Goal: Information Seeking & Learning: Find specific fact

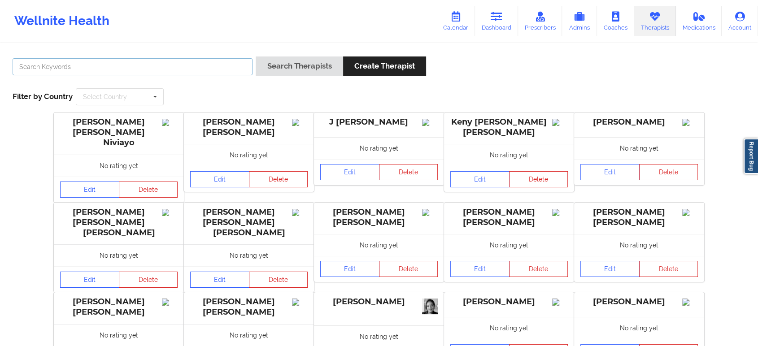
click at [219, 69] on input "text" at bounding box center [133, 66] width 240 height 17
paste input "Quisha Monique Castro"
type input "Quisha Monique Castro"
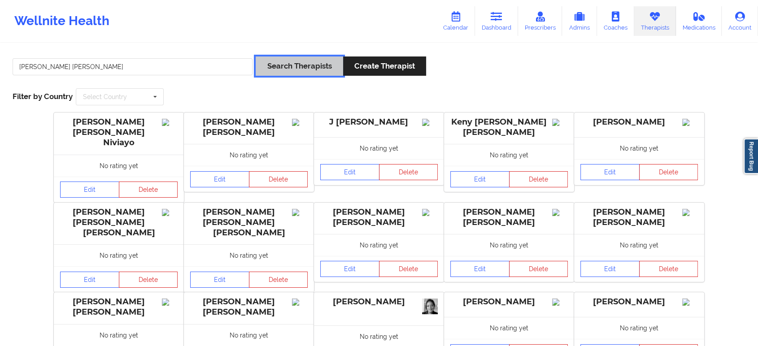
click at [297, 63] on button "Search Therapists" at bounding box center [299, 66] width 87 height 19
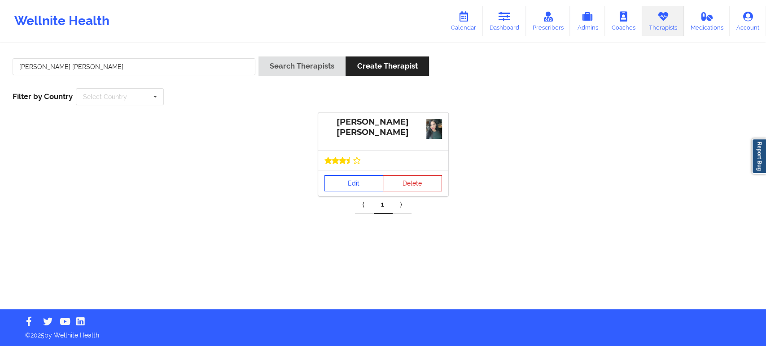
click at [353, 182] on link "Edit" at bounding box center [353, 183] width 59 height 16
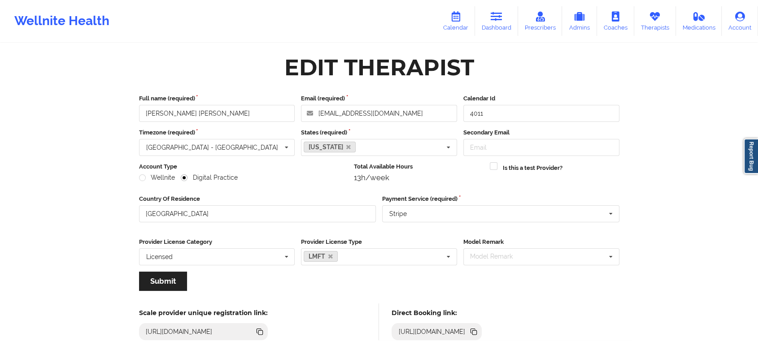
click at [477, 333] on icon at bounding box center [474, 333] width 4 height 4
click at [653, 13] on icon at bounding box center [655, 17] width 12 height 10
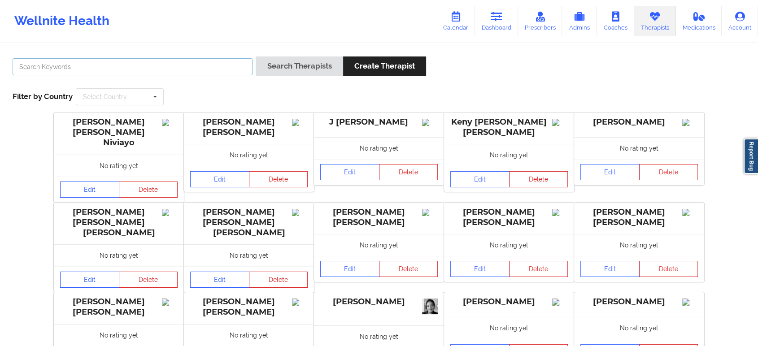
click at [231, 74] on input "text" at bounding box center [133, 66] width 240 height 17
paste input "Shannon Pfeifle"
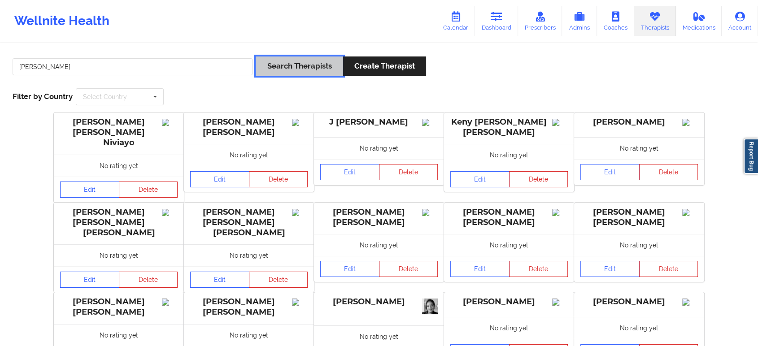
click at [291, 64] on button "Search Therapists" at bounding box center [299, 66] width 87 height 19
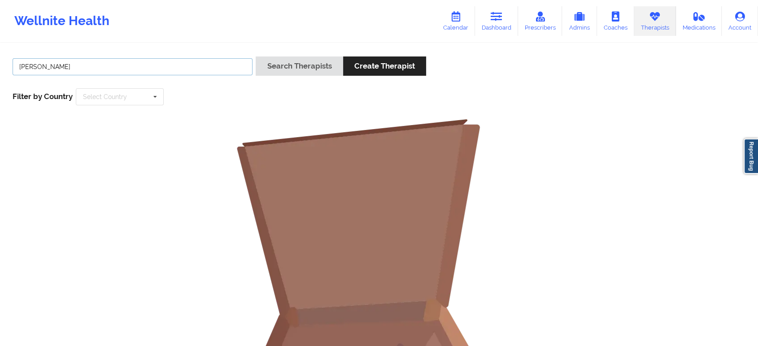
click at [142, 63] on input "Shannon Pfeifle" at bounding box center [133, 66] width 240 height 17
click at [256, 57] on button "Search Therapists" at bounding box center [299, 66] width 87 height 19
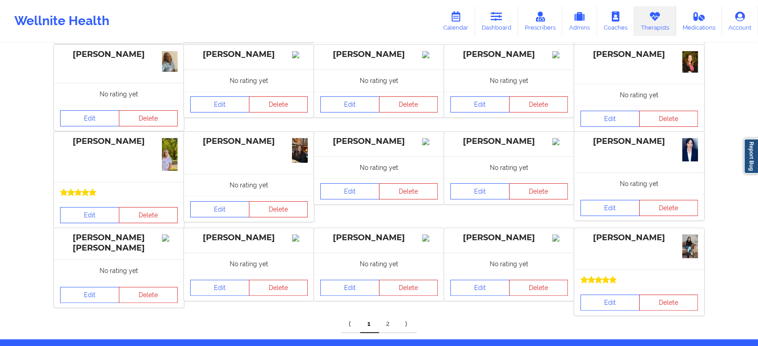
scroll to position [183, 0]
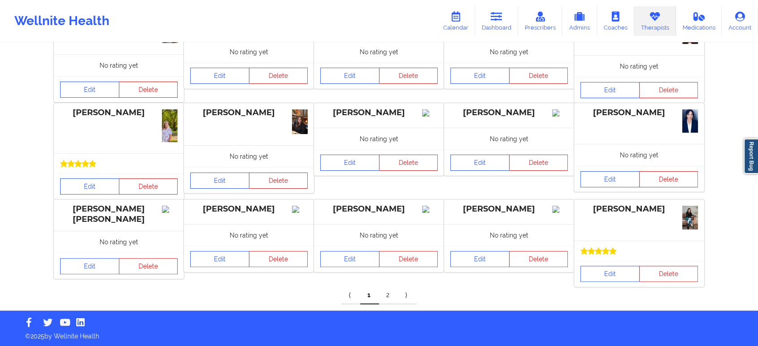
click at [389, 296] on link "2" at bounding box center [388, 296] width 19 height 18
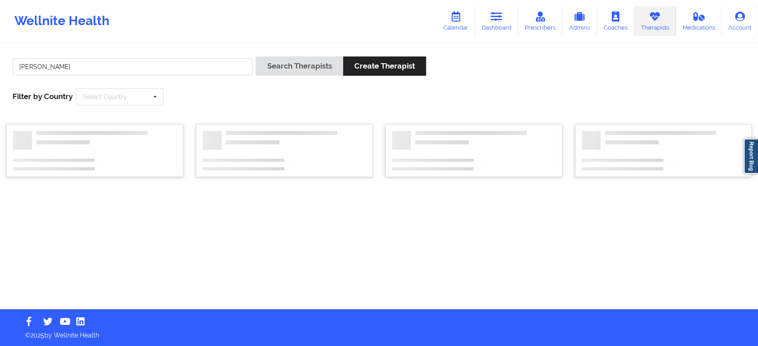
scroll to position [0, 0]
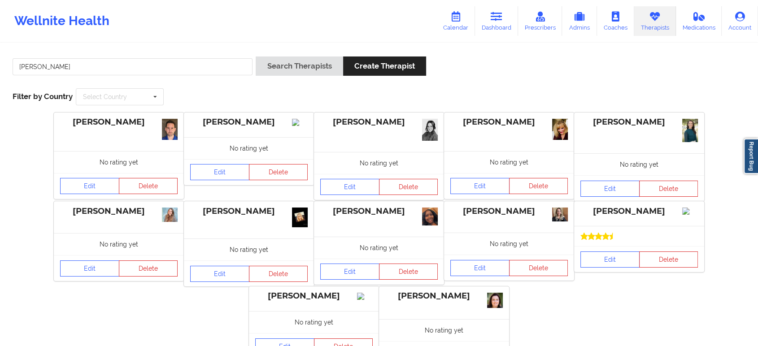
drag, startPoint x: 665, startPoint y: 213, endPoint x: 596, endPoint y: 210, distance: 68.7
click at [596, 210] on div "Shannon Pfeifle" at bounding box center [639, 211] width 118 height 10
copy div "Shannon Pfeifle"
click at [167, 61] on input "Shannon" at bounding box center [133, 66] width 240 height 17
paste input "Pfeifle"
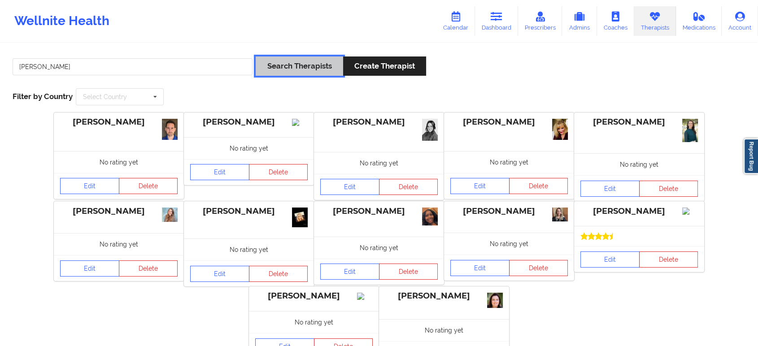
click at [284, 69] on button "Search Therapists" at bounding box center [299, 66] width 87 height 19
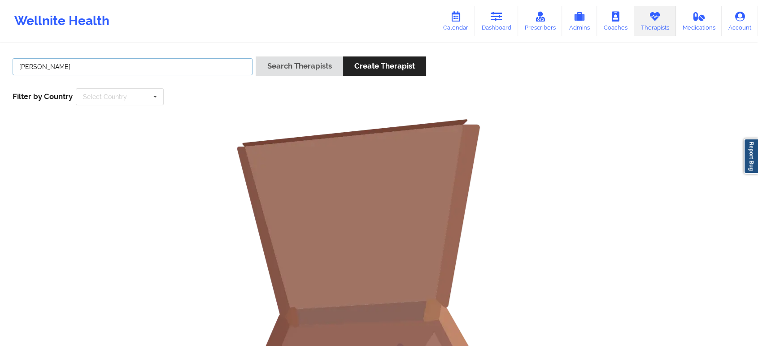
click at [206, 67] on input "Shannon Pfeifle" at bounding box center [133, 66] width 240 height 17
click at [263, 68] on button "Search Therapists" at bounding box center [299, 66] width 87 height 19
click at [151, 68] on input "Shannon P" at bounding box center [133, 66] width 240 height 17
paste input "feifle"
type input "Pfeifle"
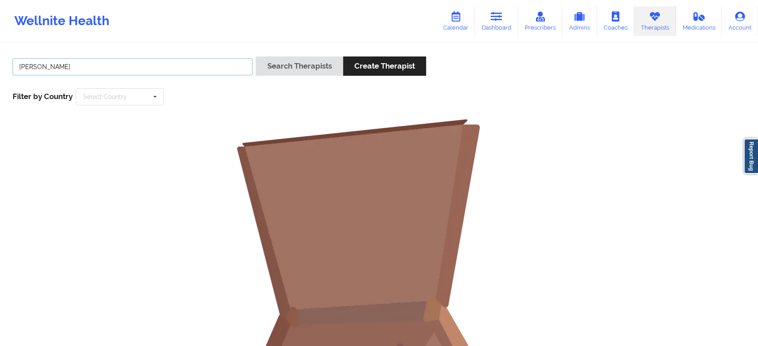
click at [256, 57] on button "Search Therapists" at bounding box center [299, 66] width 87 height 19
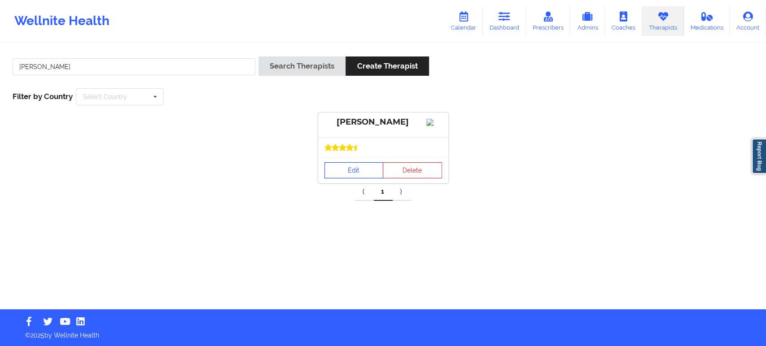
click at [362, 179] on link "Edit" at bounding box center [353, 170] width 59 height 16
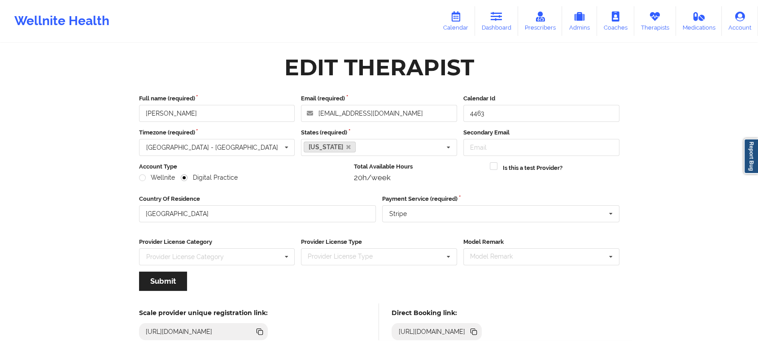
click at [475, 331] on icon at bounding box center [473, 331] width 4 height 4
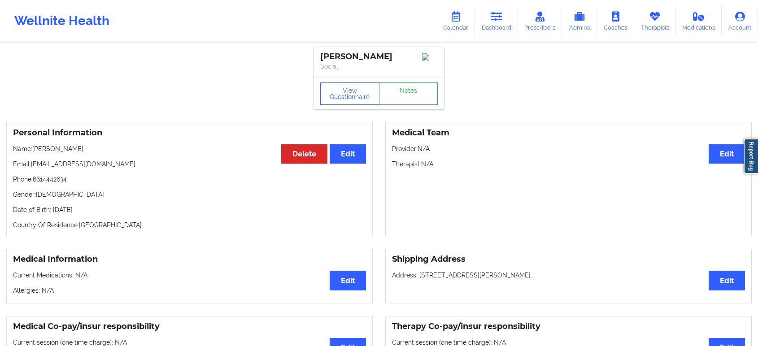
click at [492, 15] on icon at bounding box center [497, 17] width 12 height 10
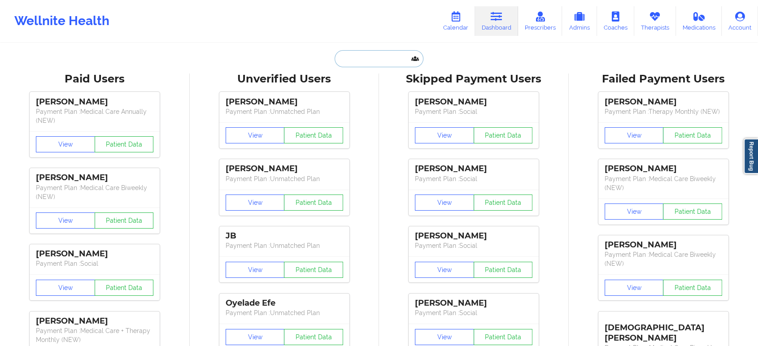
click at [357, 56] on input "text" at bounding box center [379, 58] width 89 height 17
paste input "[EMAIL_ADDRESS][DOMAIN_NAME]"
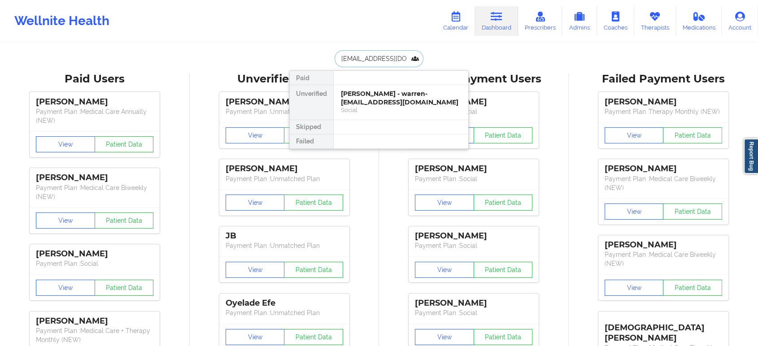
scroll to position [0, 5]
type input "[EMAIL_ADDRESS][DOMAIN_NAME]"
click at [375, 107] on div "Social" at bounding box center [401, 110] width 120 height 8
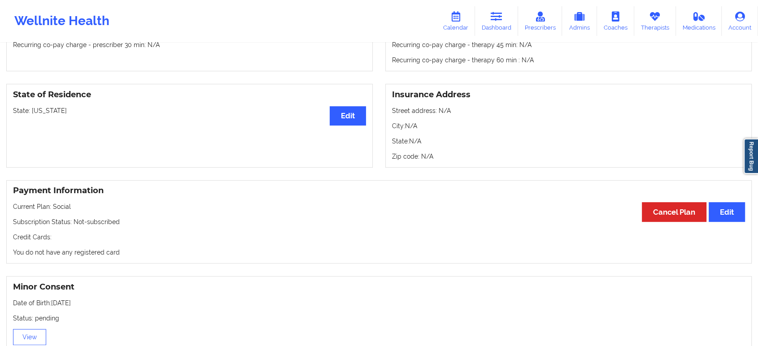
scroll to position [327, 0]
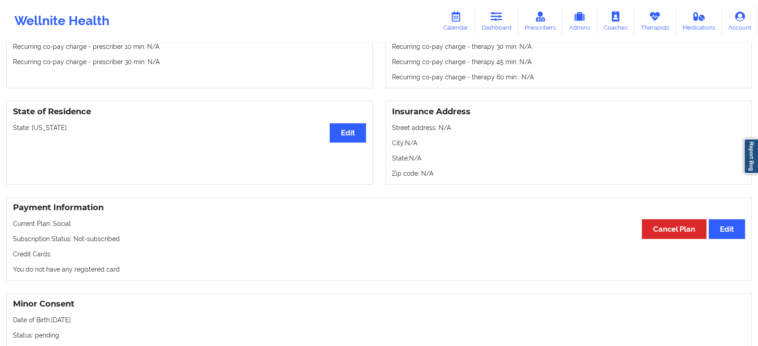
click at [44, 132] on p "State: [US_STATE]" at bounding box center [189, 127] width 353 height 9
copy p "[US_STATE]"
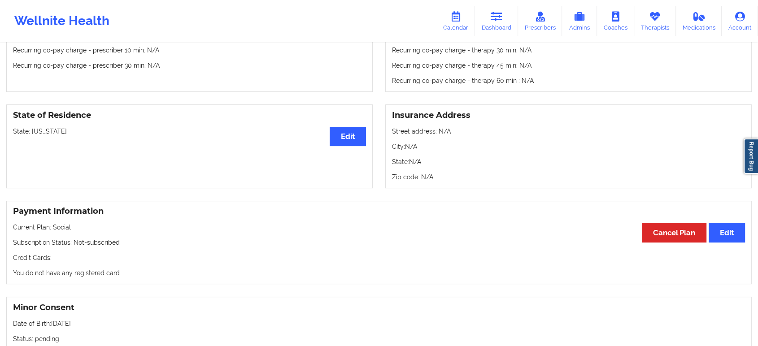
scroll to position [0, 0]
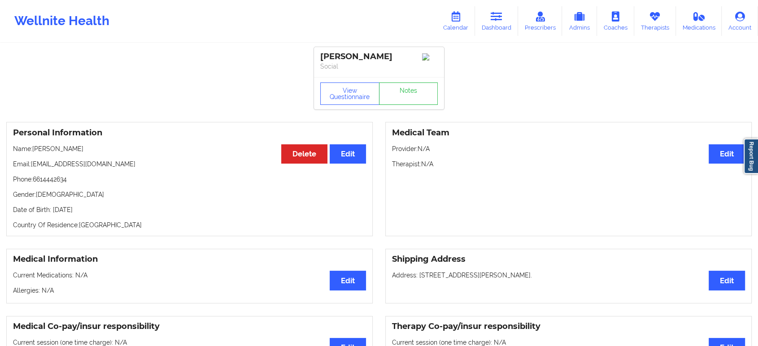
click at [495, 1] on div "Wellnite Health Calendar Dashboard Prescribers Admins Coaches Therapists Medica…" at bounding box center [379, 21] width 758 height 42
click at [500, 13] on icon at bounding box center [497, 17] width 12 height 10
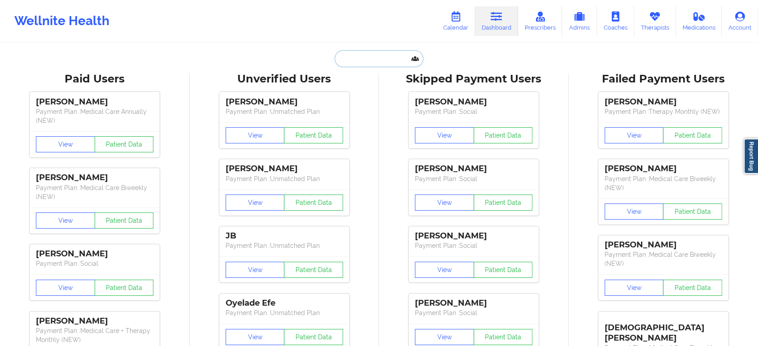
click at [372, 57] on input "text" at bounding box center [379, 58] width 89 height 17
paste input "[PERSON_NAME][EMAIL_ADDRESS][DOMAIN_NAME]"
type input "[PERSON_NAME][EMAIL_ADDRESS][DOMAIN_NAME]"
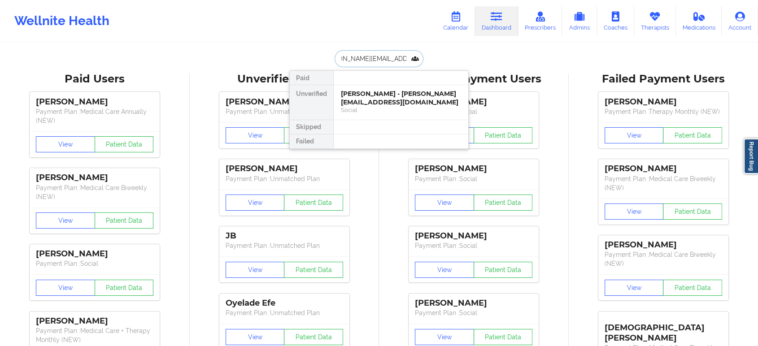
click at [400, 100] on div "[PERSON_NAME] - [PERSON_NAME][EMAIL_ADDRESS][DOMAIN_NAME]" at bounding box center [401, 98] width 120 height 17
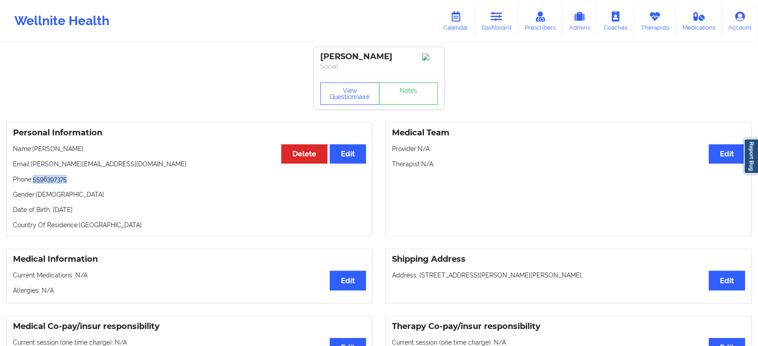
drag, startPoint x: 75, startPoint y: 182, endPoint x: 36, endPoint y: 180, distance: 39.1
click at [36, 180] on p "Phone: [PHONE_NUMBER]" at bounding box center [189, 179] width 353 height 9
click at [44, 182] on p "Phone: [PHONE_NUMBER]" at bounding box center [189, 179] width 353 height 9
click at [494, 21] on icon at bounding box center [497, 17] width 12 height 10
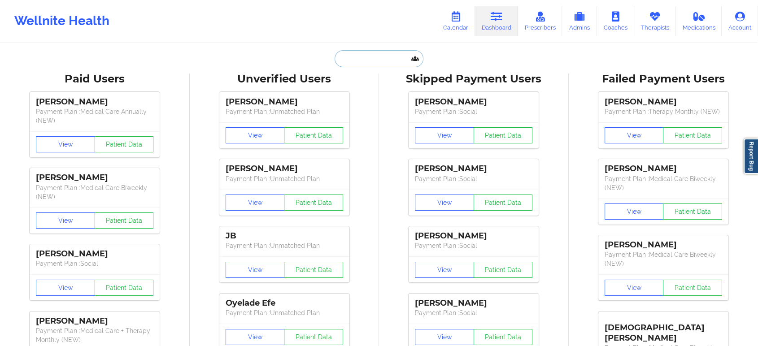
click at [391, 59] on input "text" at bounding box center [379, 58] width 89 height 17
paste input "[PERSON_NAME]"
type input "[PERSON_NAME]"
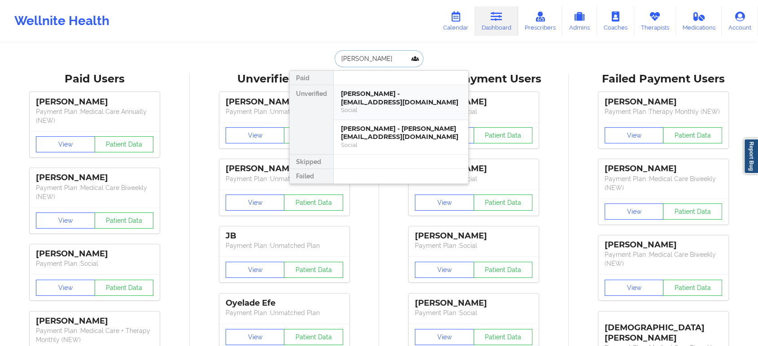
click at [401, 96] on div "[PERSON_NAME] - [EMAIL_ADDRESS][DOMAIN_NAME]" at bounding box center [401, 98] width 120 height 17
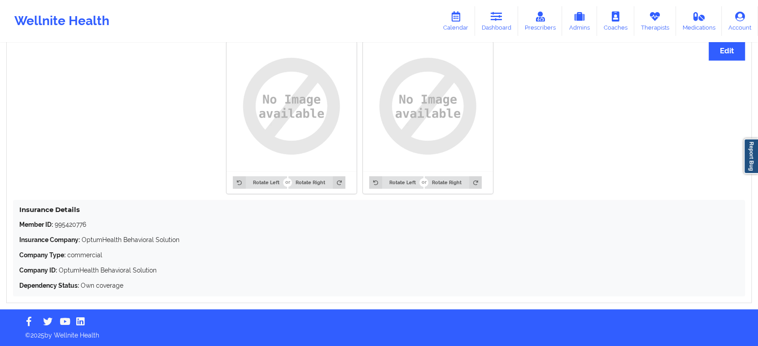
drag, startPoint x: 255, startPoint y: 250, endPoint x: 232, endPoint y: 121, distance: 130.7
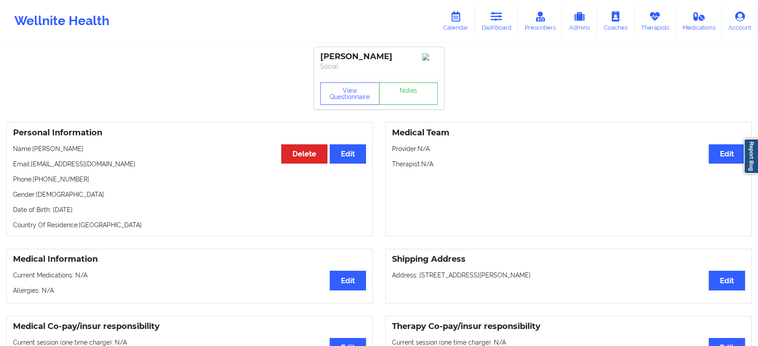
drag, startPoint x: 138, startPoint y: 166, endPoint x: 32, endPoint y: 166, distance: 105.4
click at [32, 166] on p "Email: [EMAIL_ADDRESS][DOMAIN_NAME]" at bounding box center [189, 164] width 353 height 9
copy p "[EMAIL_ADDRESS][DOMAIN_NAME]"
drag, startPoint x: 498, startPoint y: 14, endPoint x: 492, endPoint y: 23, distance: 11.2
click at [498, 14] on icon at bounding box center [497, 17] width 12 height 10
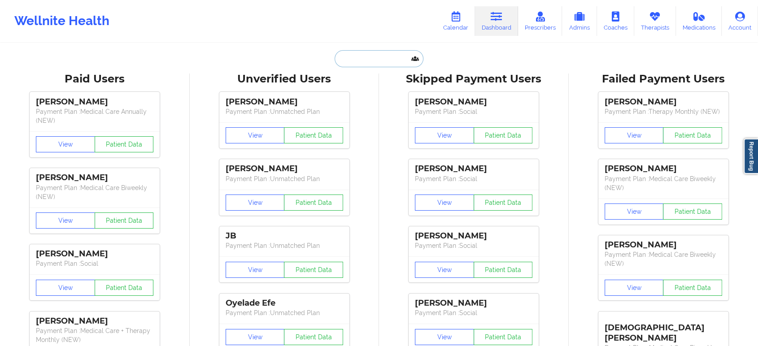
click at [388, 63] on input "text" at bounding box center [379, 58] width 89 height 17
paste input "[PERSON_NAME]:"
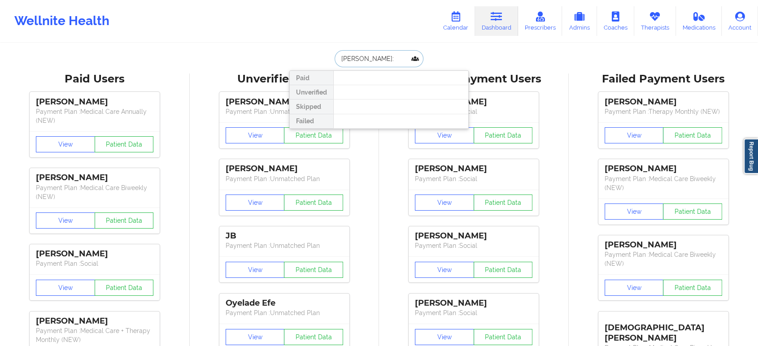
paste input "[EMAIL_ADDRESS][DOMAIN_NAME]"
type input "[EMAIL_ADDRESS][DOMAIN_NAME]"
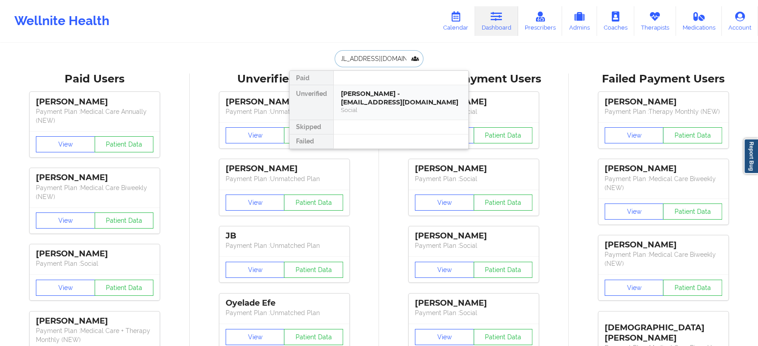
click at [404, 98] on div "[PERSON_NAME] - [EMAIL_ADDRESS][DOMAIN_NAME]" at bounding box center [401, 98] width 120 height 17
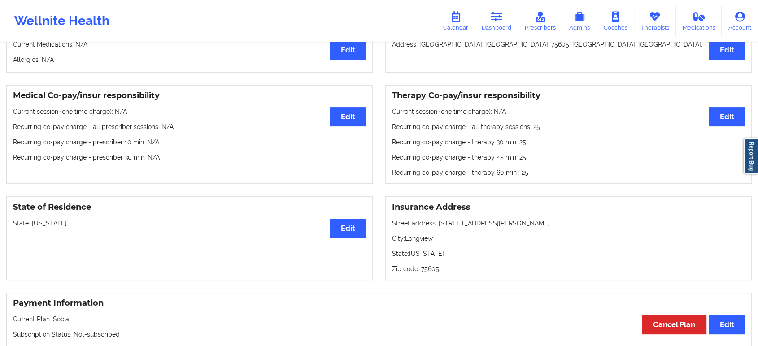
scroll to position [280, 0]
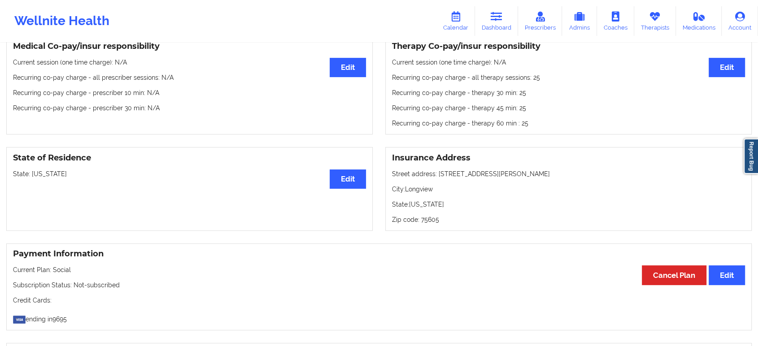
drag, startPoint x: 326, startPoint y: 279, endPoint x: 344, endPoint y: 248, distance: 36.0
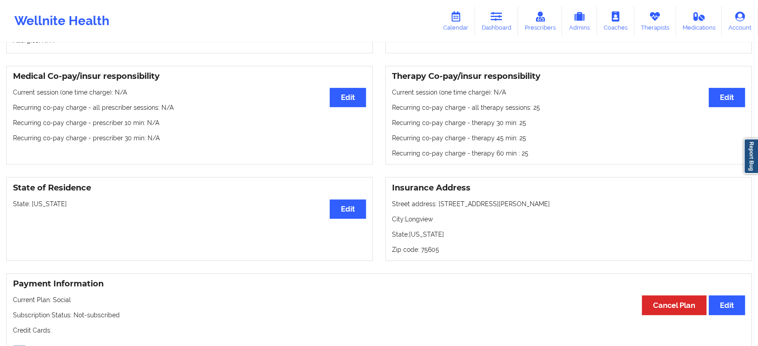
scroll to position [0, 0]
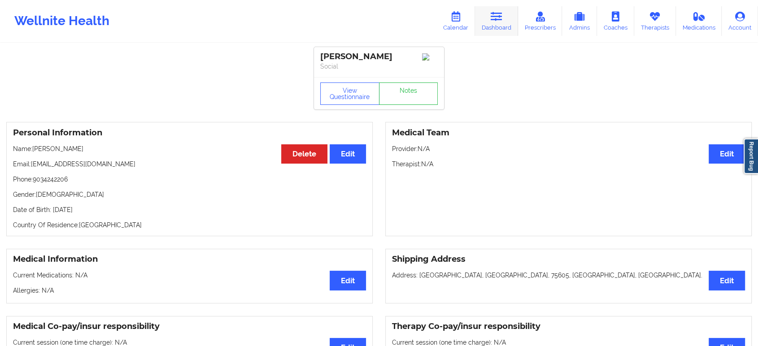
click at [490, 23] on link "Dashboard" at bounding box center [496, 21] width 43 height 30
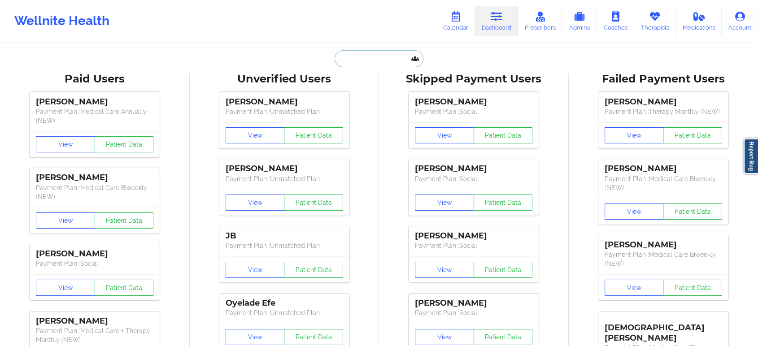
click at [401, 57] on input "text" at bounding box center [379, 58] width 89 height 17
paste input "[PERSON_NAME]"
type input "[PERSON_NAME]"
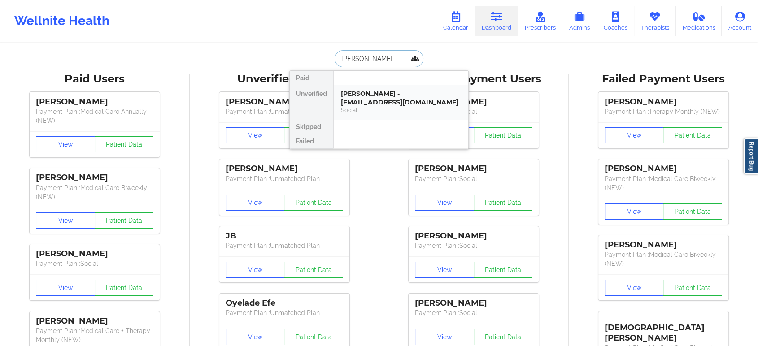
click at [373, 95] on div "[PERSON_NAME] - [EMAIL_ADDRESS][DOMAIN_NAME]" at bounding box center [401, 98] width 120 height 17
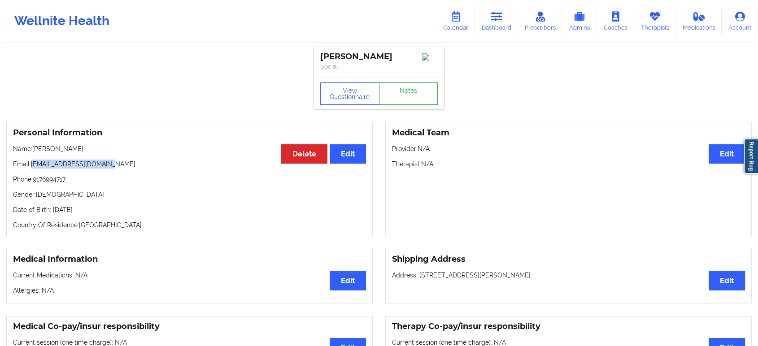
drag, startPoint x: 109, startPoint y: 167, endPoint x: 31, endPoint y: 170, distance: 77.2
click at [31, 169] on p "Email: [EMAIL_ADDRESS][DOMAIN_NAME]" at bounding box center [189, 164] width 353 height 9
copy p "[EMAIL_ADDRESS][DOMAIN_NAME]"
click at [518, 27] on link "Dashboard" at bounding box center [496, 21] width 43 height 30
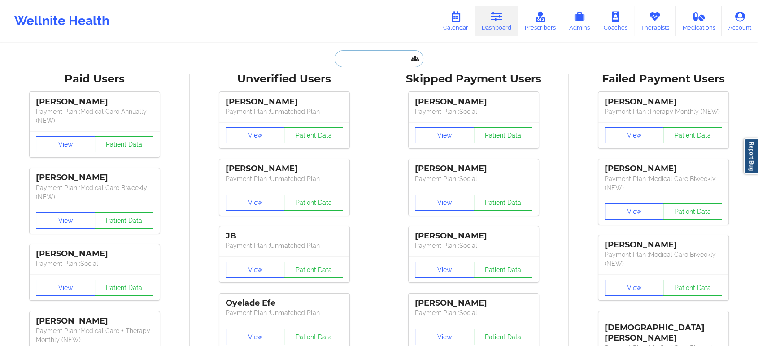
click at [372, 62] on input "text" at bounding box center [379, 58] width 89 height 17
paste input "[PERSON_NAME]"
type input "[PERSON_NAME]"
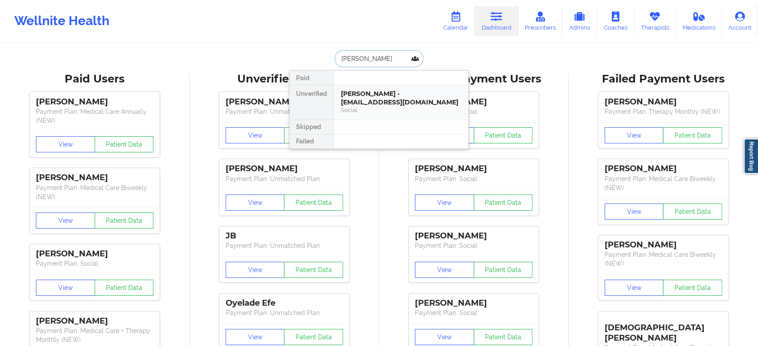
click at [380, 90] on div "[PERSON_NAME] - [EMAIL_ADDRESS][DOMAIN_NAME]" at bounding box center [401, 98] width 120 height 17
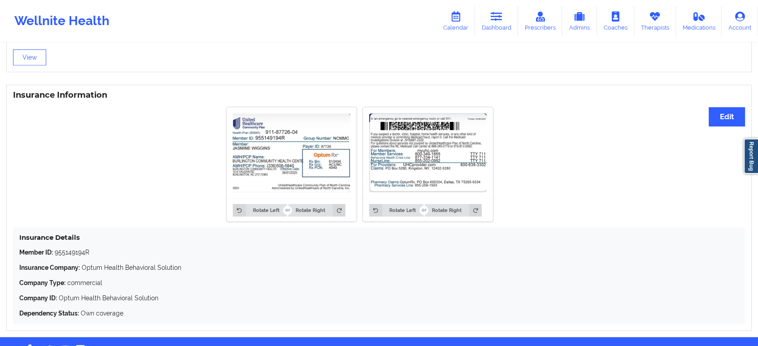
scroll to position [645, 0]
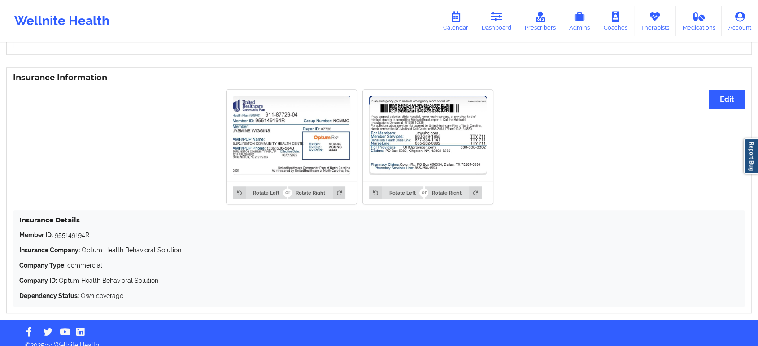
drag, startPoint x: 512, startPoint y: 199, endPoint x: 512, endPoint y: 190, distance: 9.0
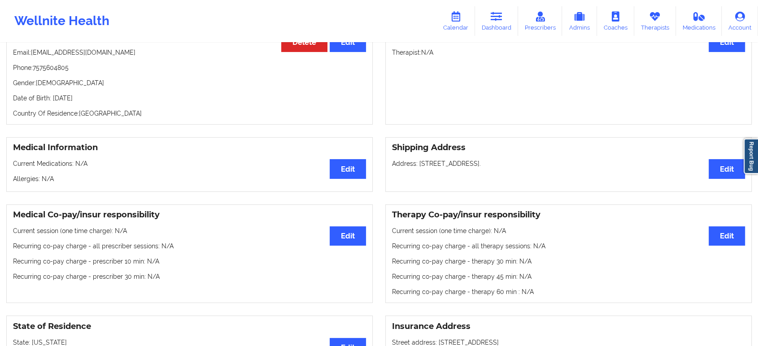
scroll to position [0, 0]
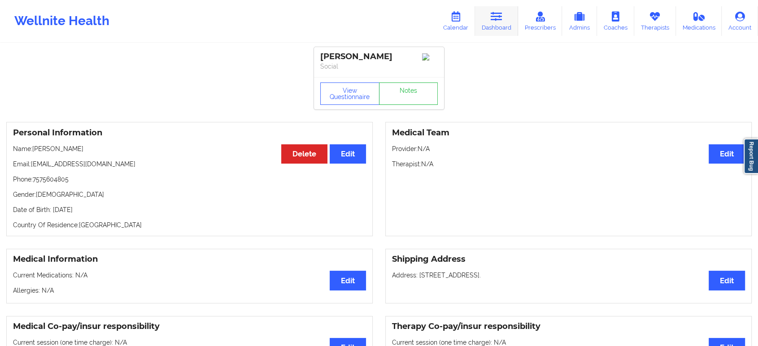
click at [500, 19] on icon at bounding box center [497, 17] width 12 height 10
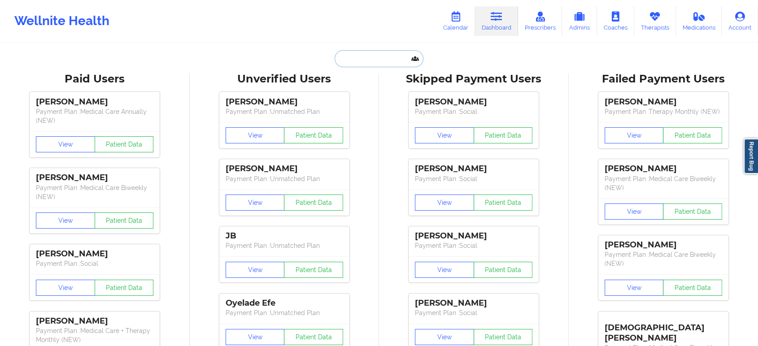
click at [390, 59] on input "text" at bounding box center [379, 58] width 89 height 17
paste input "[EMAIL_ADDRESS][DOMAIN_NAME]"
type input "[EMAIL_ADDRESS][DOMAIN_NAME]"
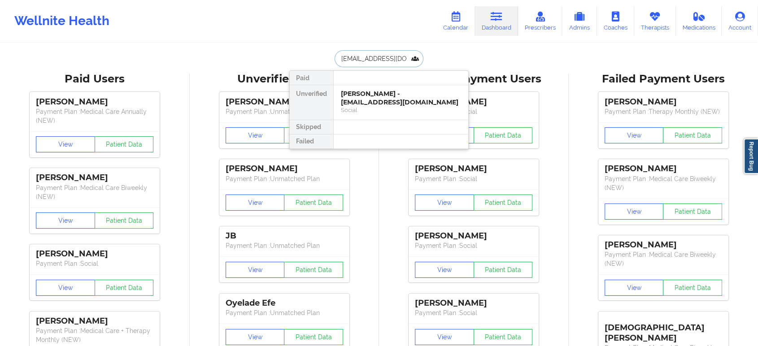
scroll to position [0, 29]
click at [373, 104] on div "[PERSON_NAME] - [EMAIL_ADDRESS][DOMAIN_NAME]" at bounding box center [401, 98] width 120 height 17
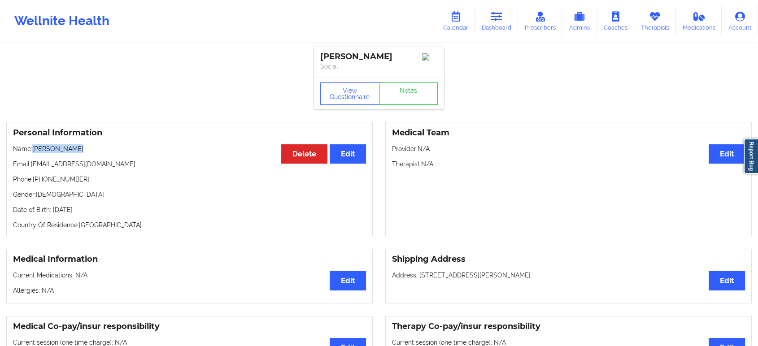
drag, startPoint x: 80, startPoint y: 152, endPoint x: 32, endPoint y: 154, distance: 47.6
click at [32, 153] on p "Name: [PERSON_NAME]" at bounding box center [189, 148] width 353 height 9
copy p "[PERSON_NAME]"
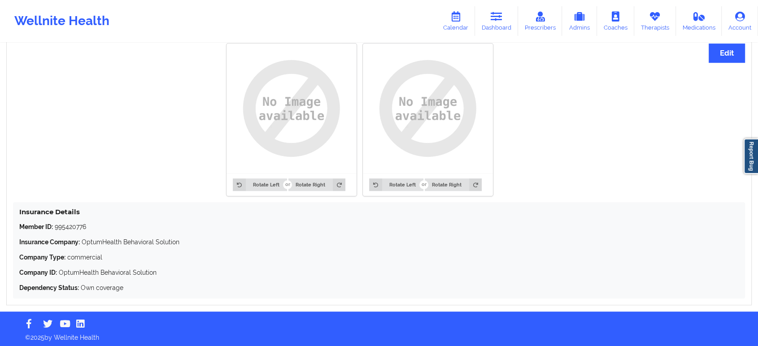
scroll to position [695, 0]
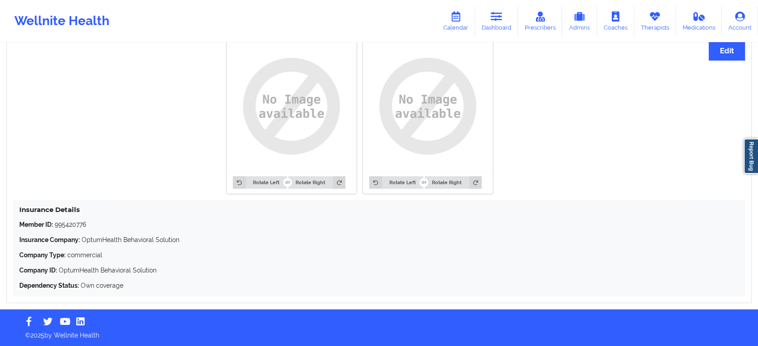
click at [72, 225] on p "Member ID: 995420776" at bounding box center [378, 224] width 719 height 9
copy p "995420776"
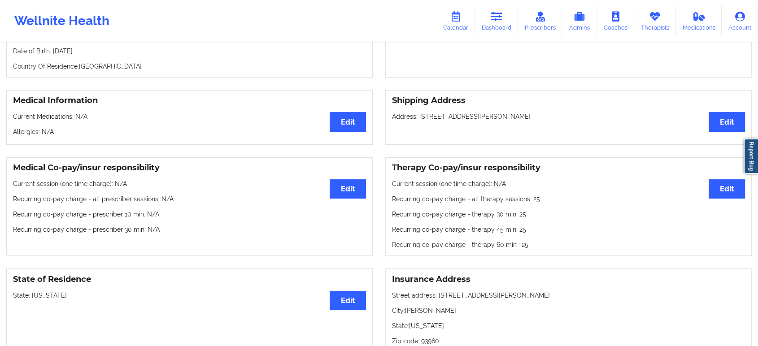
scroll to position [8, 0]
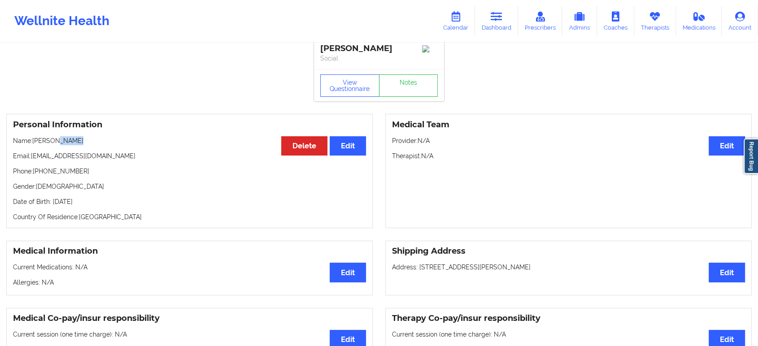
drag, startPoint x: 75, startPoint y: 144, endPoint x: 54, endPoint y: 143, distance: 21.2
click at [54, 143] on p "Name: [PERSON_NAME]" at bounding box center [189, 140] width 353 height 9
copy p "[PERSON_NAME]"
click at [269, 187] on p "Gender: [DEMOGRAPHIC_DATA]" at bounding box center [189, 186] width 353 height 9
click at [502, 17] on icon at bounding box center [497, 17] width 12 height 10
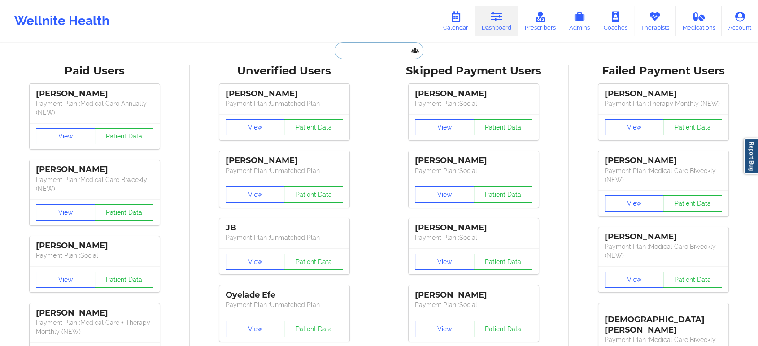
click at [373, 56] on input "text" at bounding box center [379, 50] width 89 height 17
paste input "[EMAIL_ADDRESS][DOMAIN_NAME]"
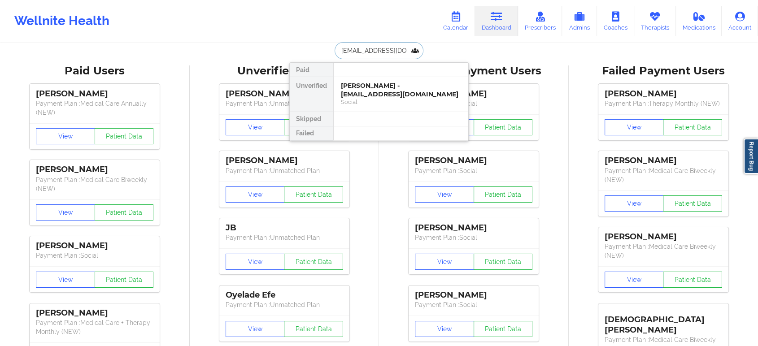
type input "[EMAIL_ADDRESS][DOMAIN_NAME]"
click at [396, 90] on div "[PERSON_NAME] [PERSON_NAME] - [PERSON_NAME][EMAIL_ADDRESS][DOMAIN_NAME]" at bounding box center [401, 94] width 120 height 25
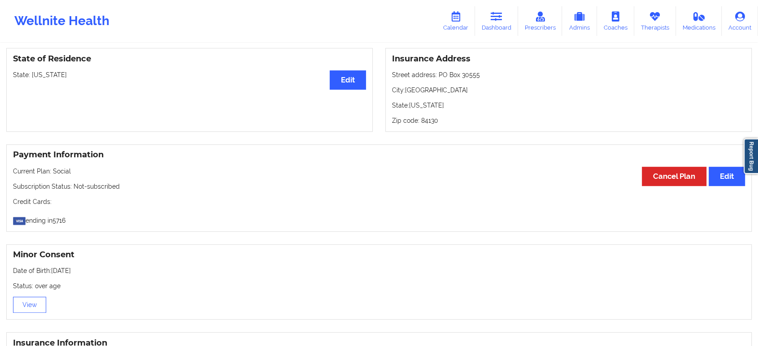
scroll to position [340, 0]
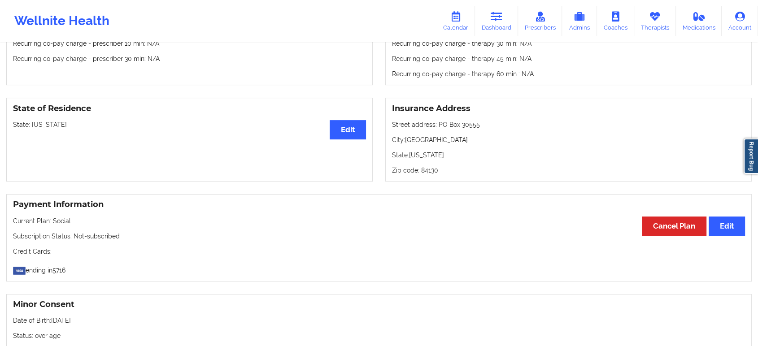
click at [45, 124] on p "State: [US_STATE]" at bounding box center [189, 124] width 353 height 9
copy p "[US_STATE]"
drag, startPoint x: 454, startPoint y: 272, endPoint x: 437, endPoint y: 150, distance: 123.7
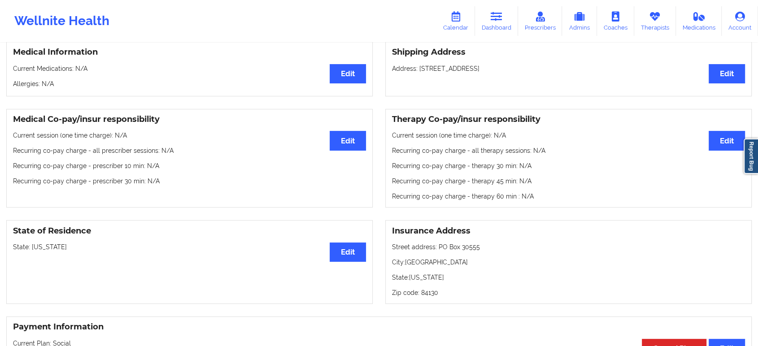
scroll to position [0, 0]
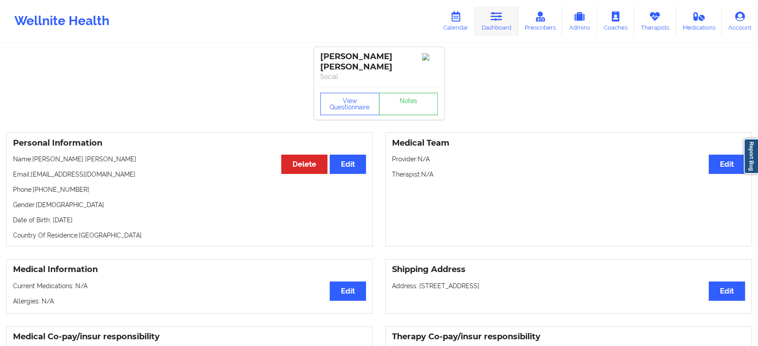
click at [492, 20] on icon at bounding box center [497, 17] width 12 height 10
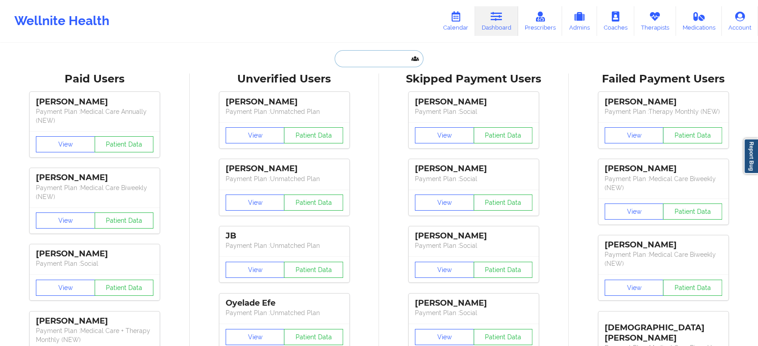
click at [391, 59] on input "text" at bounding box center [379, 58] width 89 height 17
paste input "[EMAIL_ADDRESS][DOMAIN_NAME]"
type input "[EMAIL_ADDRESS][DOMAIN_NAME]"
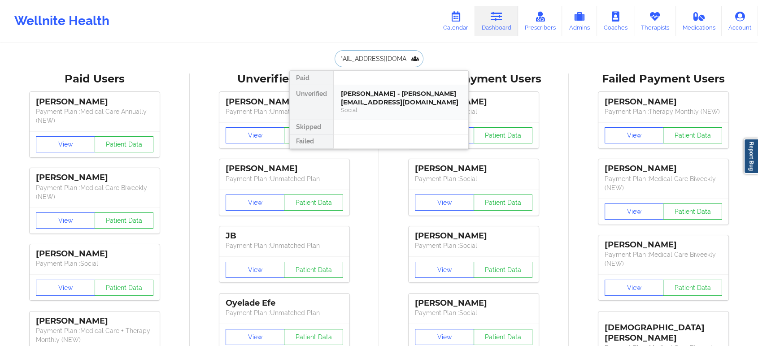
click at [374, 93] on div "[PERSON_NAME] - [PERSON_NAME][EMAIL_ADDRESS][DOMAIN_NAME]" at bounding box center [401, 98] width 120 height 17
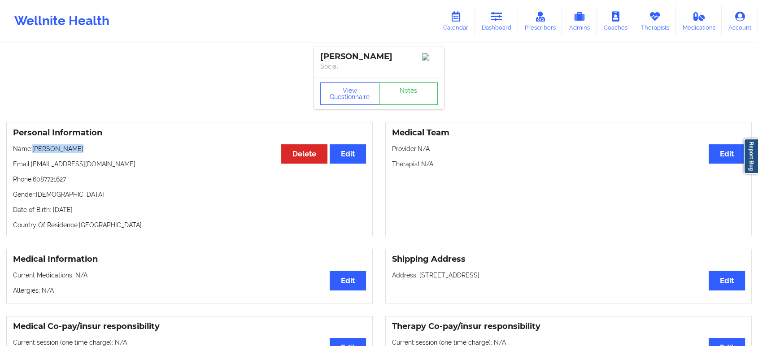
drag, startPoint x: 86, startPoint y: 152, endPoint x: 35, endPoint y: 153, distance: 51.6
click at [35, 153] on p "Name: [PERSON_NAME]" at bounding box center [189, 148] width 353 height 9
copy p "[PERSON_NAME]"
